Goal: Transaction & Acquisition: Purchase product/service

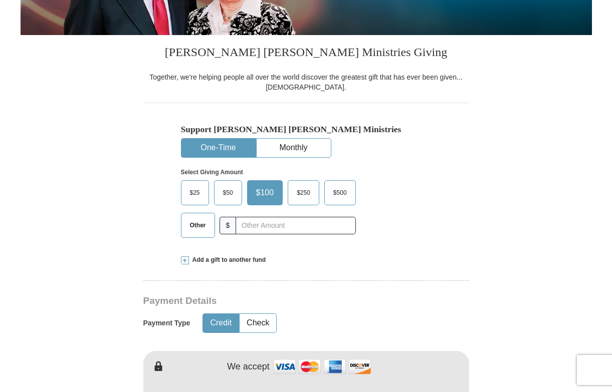
scroll to position [220, 0]
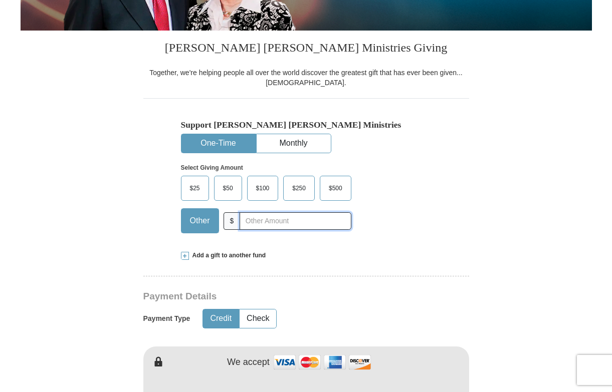
click at [255, 226] on input "text" at bounding box center [294, 221] width 111 height 18
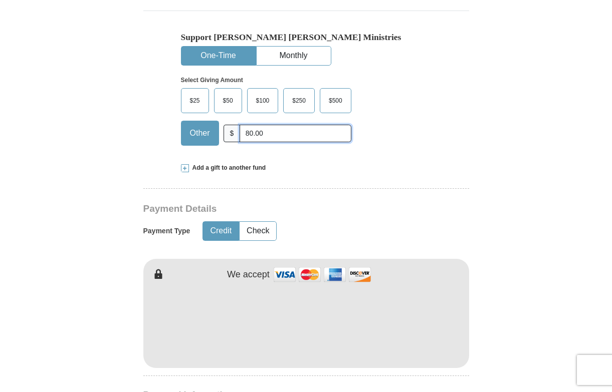
scroll to position [308, 0]
type input "80.00"
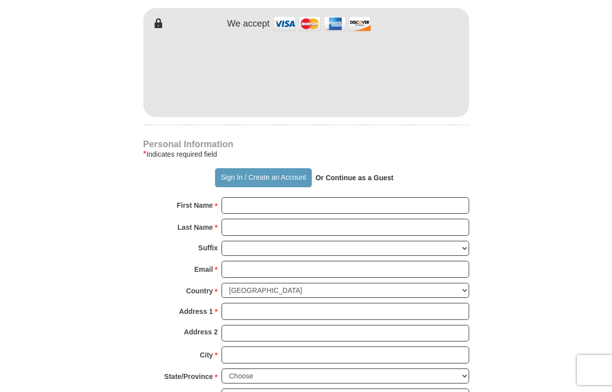
scroll to position [570, 0]
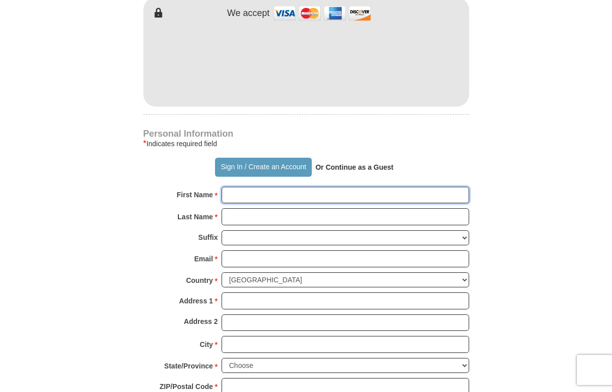
click at [460, 190] on input "First Name *" at bounding box center [344, 195] width 247 height 17
type input "[PERSON_NAME]"
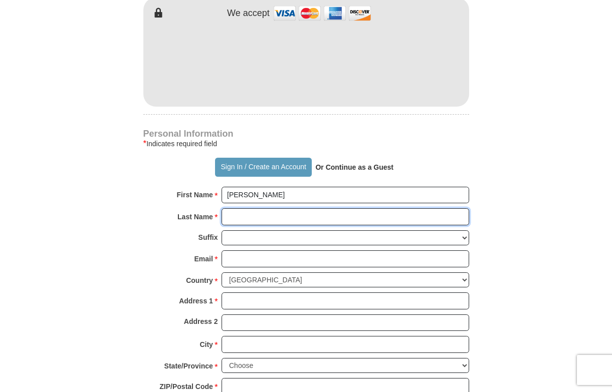
type input "[PERSON_NAME]"
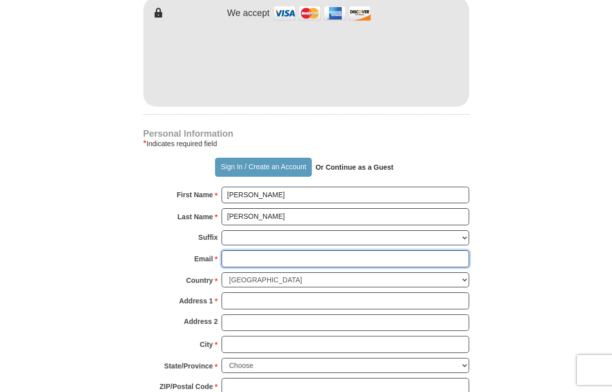
type input "[EMAIL_ADDRESS][DOMAIN_NAME]"
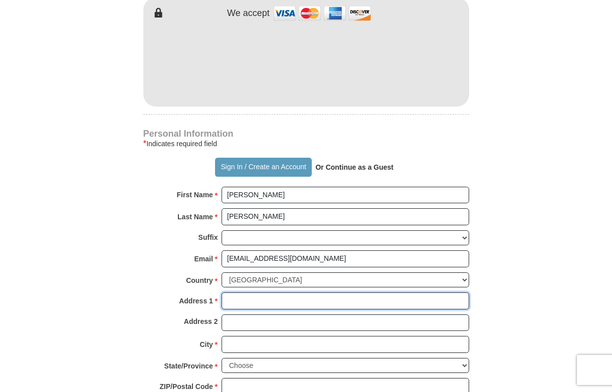
type input "[STREET_ADDRESS][PERSON_NAME]"
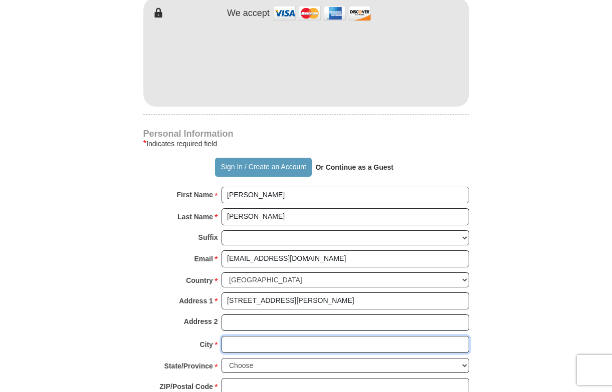
type input "[GEOGRAPHIC_DATA]"
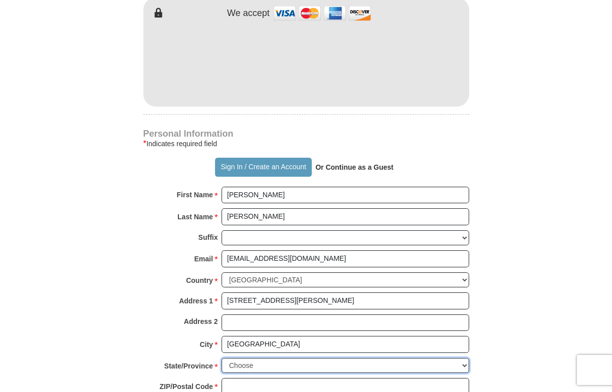
select select "IL"
type input "62702"
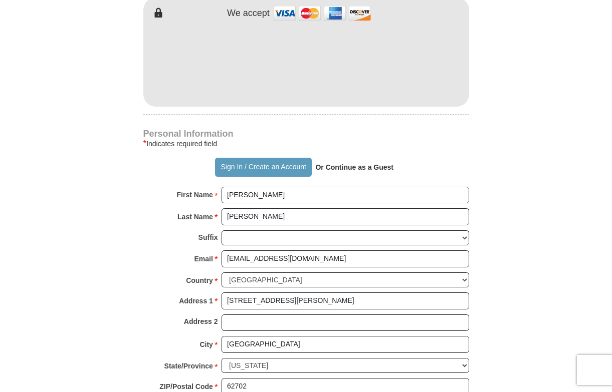
type input "2177415910"
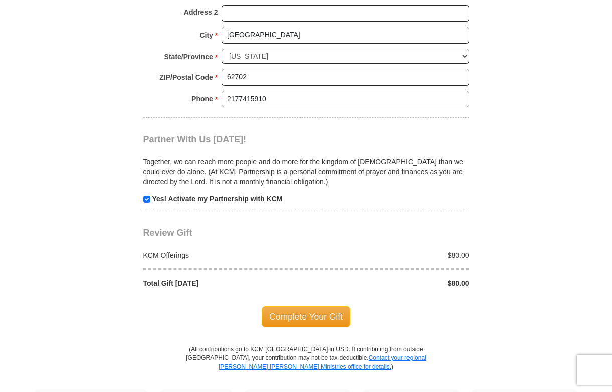
scroll to position [882, 0]
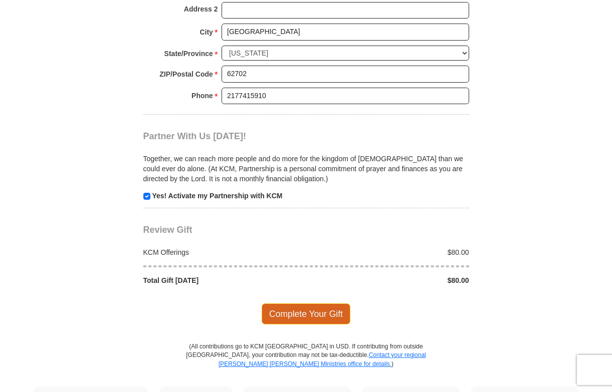
click at [311, 304] on span "Complete Your Gift" at bounding box center [305, 314] width 89 height 21
